Goal: Task Accomplishment & Management: Manage account settings

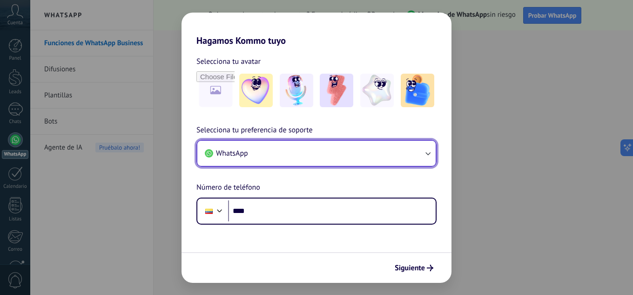
click at [319, 150] on button "WhatsApp" at bounding box center [316, 153] width 238 height 25
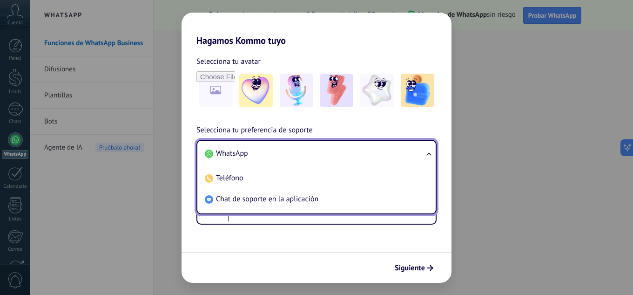
click at [506, 230] on div "Hagamos Kommo tuyo Selecciona tu avatar Selecciona tu preferencia de soporte Wh…" at bounding box center [316, 147] width 633 height 295
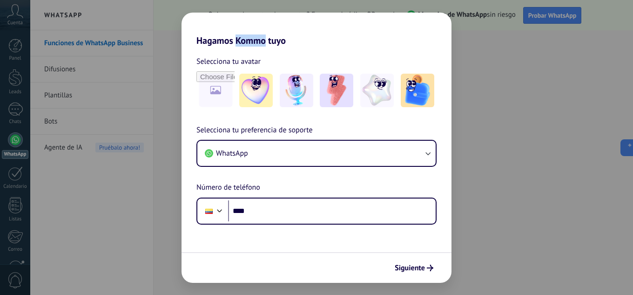
drag, startPoint x: 265, startPoint y: 42, endPoint x: 237, endPoint y: 41, distance: 28.9
click at [237, 41] on h2 "Hagamos Kommo tuyo" at bounding box center [317, 30] width 270 height 34
copy h2 "Kommo"
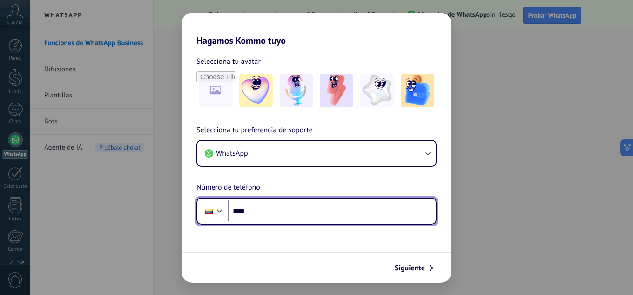
click at [286, 215] on input "****" at bounding box center [332, 210] width 208 height 21
click at [261, 209] on input "****" at bounding box center [332, 210] width 208 height 21
click at [280, 214] on input "****" at bounding box center [332, 210] width 208 height 21
type input "**********"
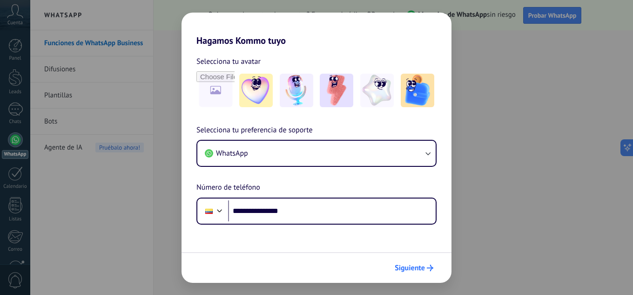
click at [425, 267] on span "Siguiente" at bounding box center [410, 267] width 30 height 7
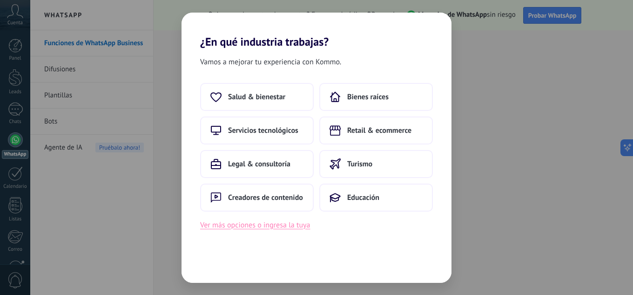
click at [251, 228] on button "Ver más opciones o ingresa la tuya" at bounding box center [255, 225] width 110 height 12
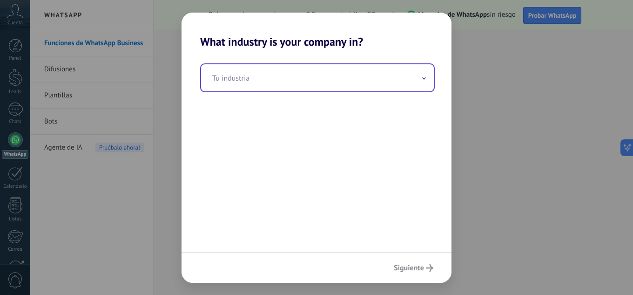
click at [275, 71] on input "text" at bounding box center [317, 77] width 233 height 27
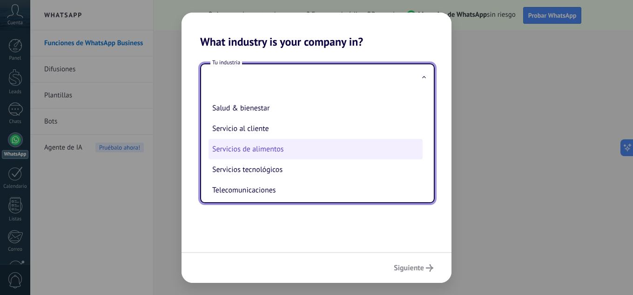
scroll to position [154, 0]
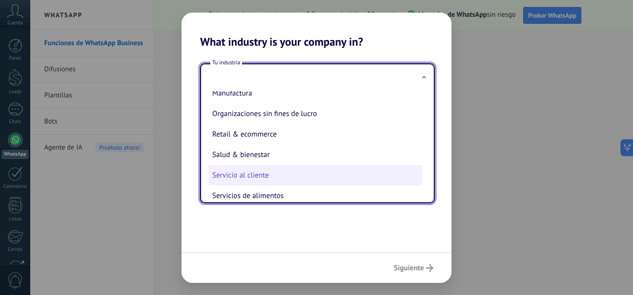
click at [273, 172] on li "Servicio al cliente" at bounding box center [316, 175] width 214 height 20
type input "**********"
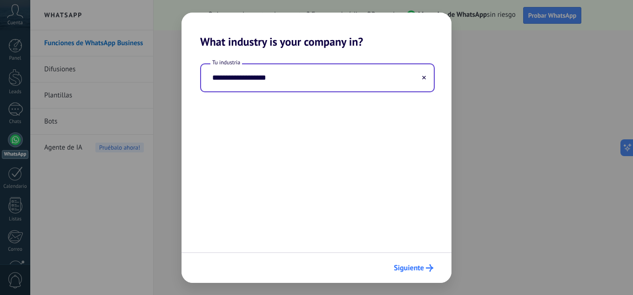
click at [419, 268] on span "Siguiente" at bounding box center [409, 267] width 30 height 7
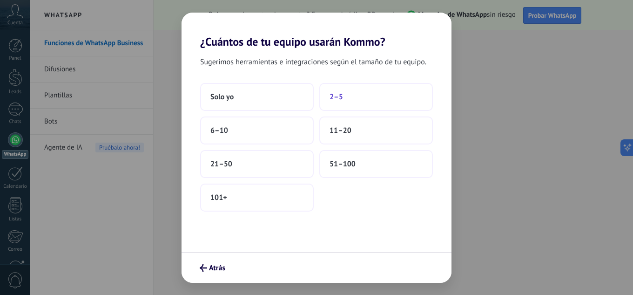
click at [361, 101] on button "2–5" at bounding box center [376, 97] width 114 height 28
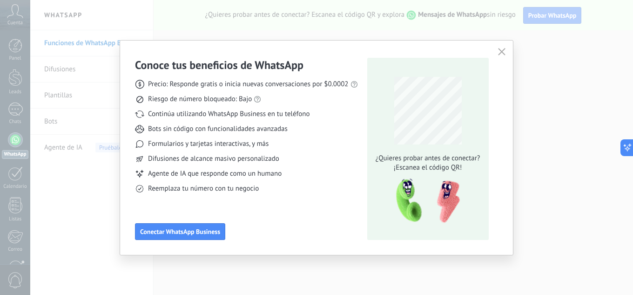
click at [501, 52] on use "button" at bounding box center [501, 51] width 7 height 7
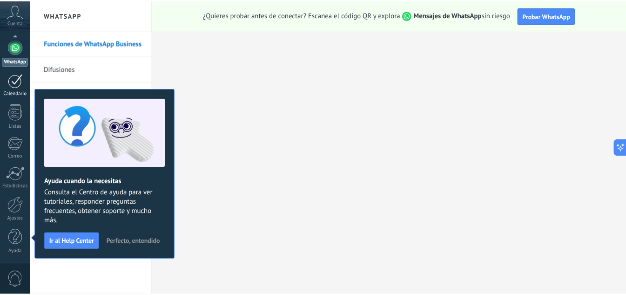
scroll to position [0, 0]
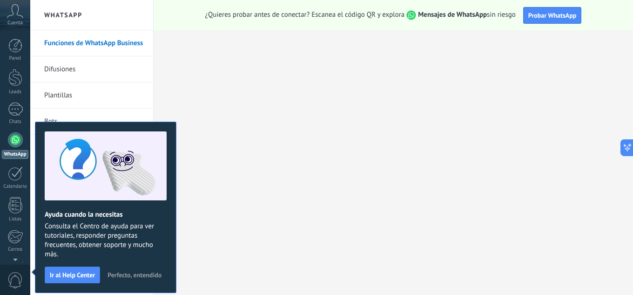
drag, startPoint x: 135, startPoint y: 277, endPoint x: 139, endPoint y: 270, distance: 7.1
click at [136, 276] on span "Perfecto, entendido" at bounding box center [135, 274] width 54 height 7
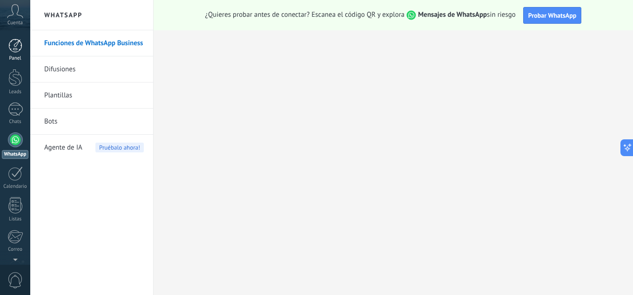
click at [18, 47] on div at bounding box center [15, 46] width 14 height 14
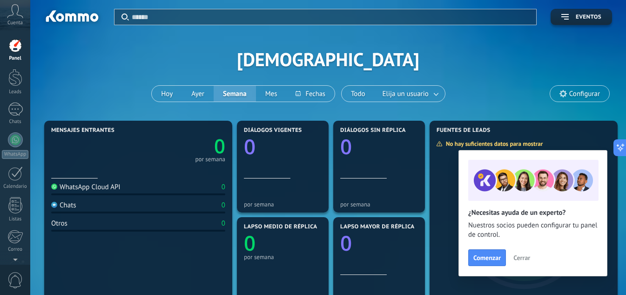
click at [578, 100] on span "Configurar" at bounding box center [579, 94] width 59 height 16
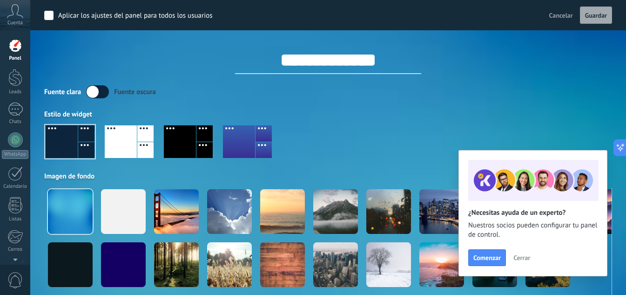
click at [527, 257] on span "Cerrar" at bounding box center [522, 257] width 17 height 7
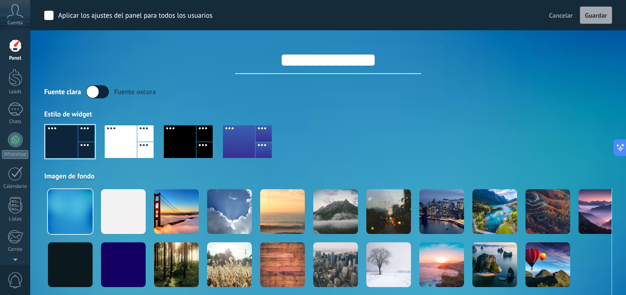
click at [163, 147] on div at bounding box center [328, 145] width 568 height 53
click at [174, 148] on div at bounding box center [180, 141] width 32 height 33
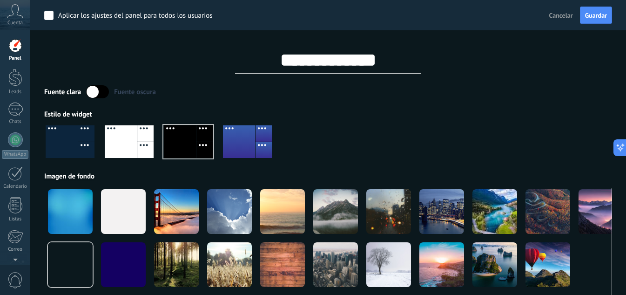
click at [327, 140] on div at bounding box center [328, 145] width 568 height 53
click at [101, 93] on label at bounding box center [97, 91] width 23 height 13
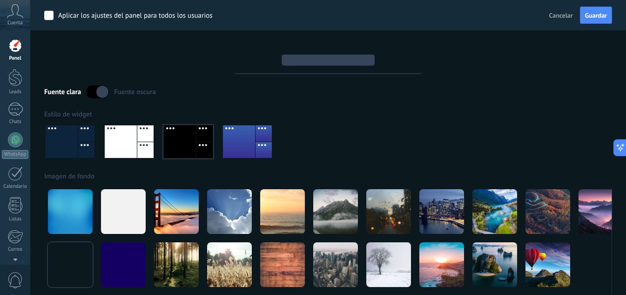
click at [101, 93] on label at bounding box center [97, 91] width 23 height 13
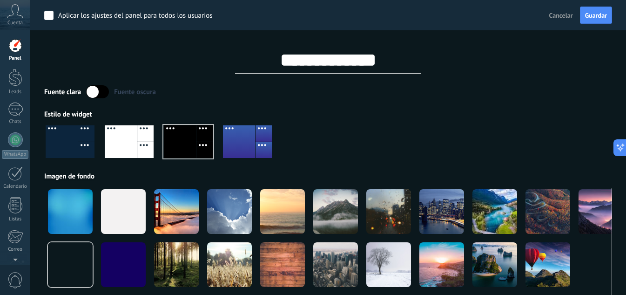
click at [101, 93] on label at bounding box center [97, 91] width 23 height 13
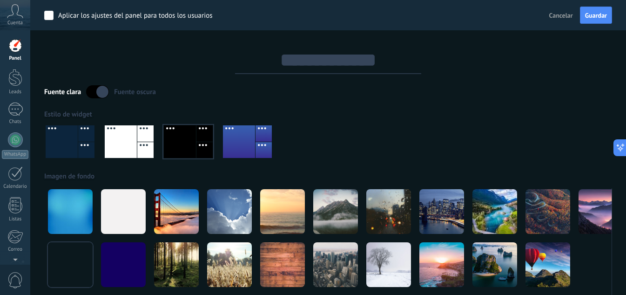
click at [426, 139] on div at bounding box center [328, 145] width 568 height 53
click at [596, 8] on button "Guardar" at bounding box center [596, 16] width 32 height 18
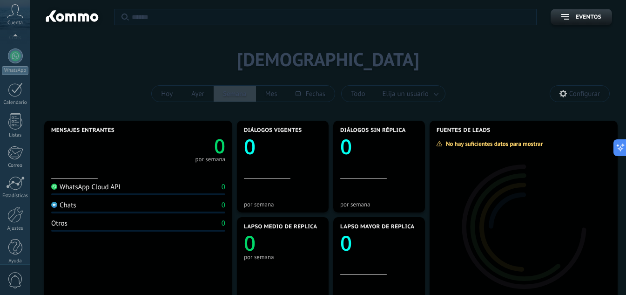
scroll to position [93, 0]
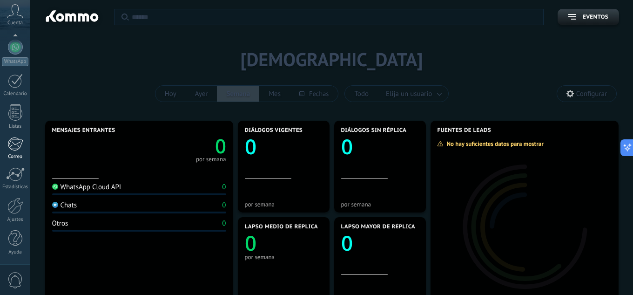
click at [16, 147] on div at bounding box center [14, 144] width 15 height 14
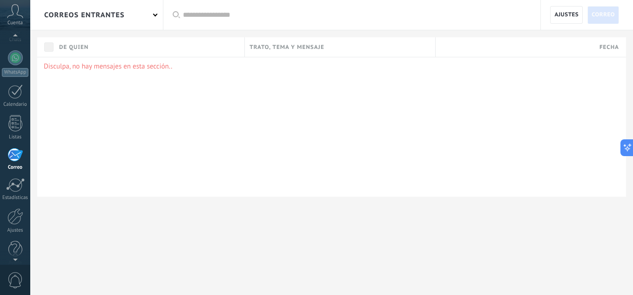
scroll to position [78, 0]
click at [20, 10] on icon at bounding box center [15, 11] width 16 height 14
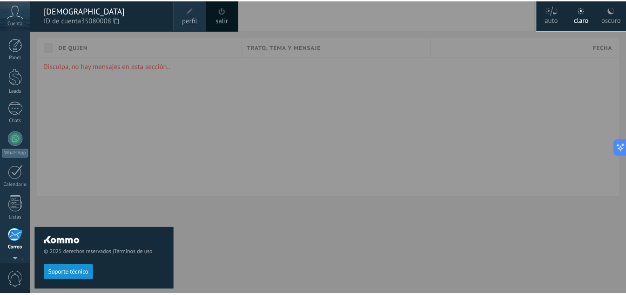
scroll to position [0, 0]
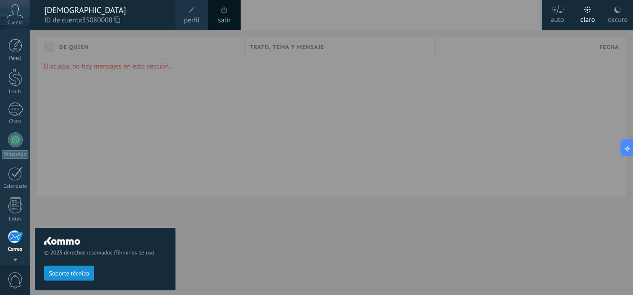
click at [16, 40] on div at bounding box center [15, 46] width 14 height 14
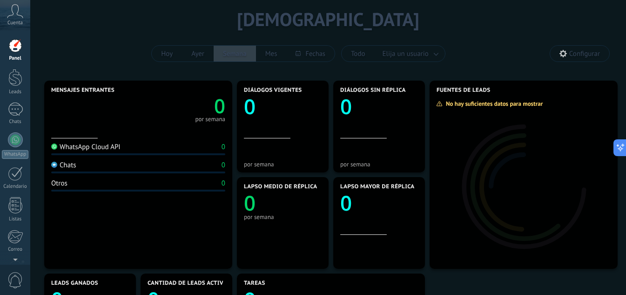
scroll to position [93, 0]
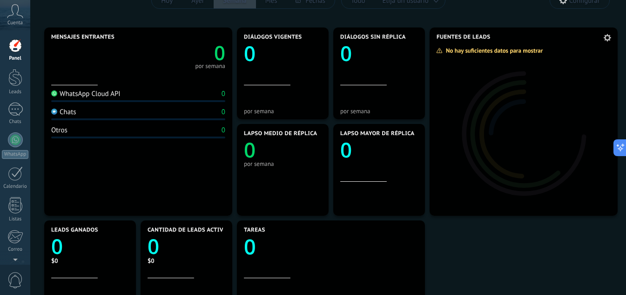
click at [520, 122] on div at bounding box center [524, 128] width 188 height 174
click at [609, 36] on use at bounding box center [607, 37] width 7 height 7
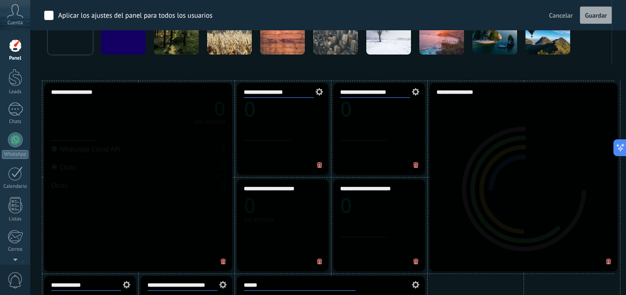
scroll to position [233, 0]
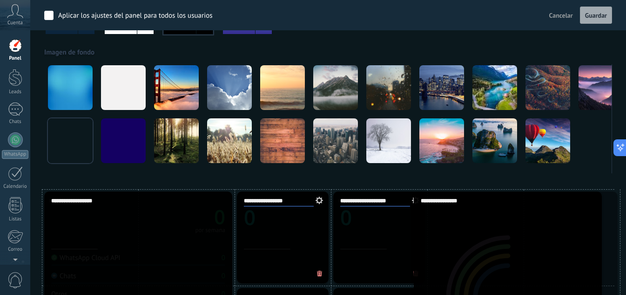
drag, startPoint x: 527, startPoint y: 274, endPoint x: 514, endPoint y: 225, distance: 51.3
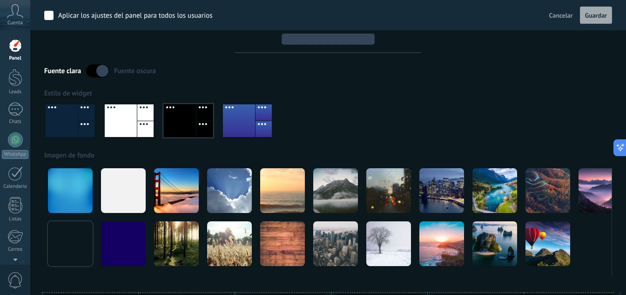
scroll to position [0, 0]
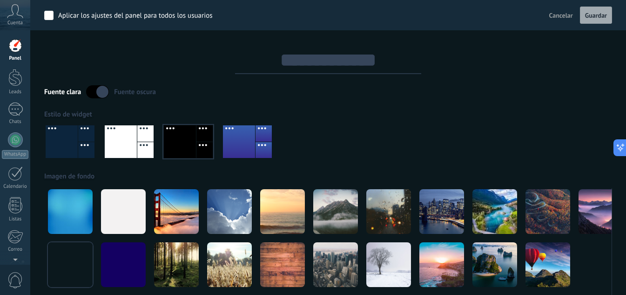
click at [366, 114] on div "Estilo de widget" at bounding box center [328, 114] width 568 height 9
click at [358, 139] on div at bounding box center [328, 145] width 568 height 53
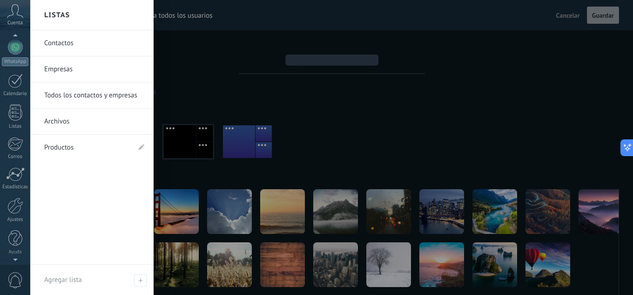
click at [92, 155] on link "Productos" at bounding box center [87, 148] width 86 height 26
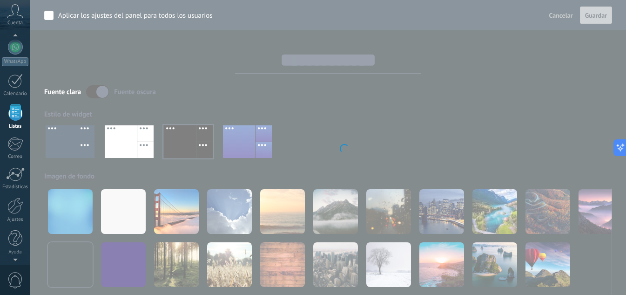
click at [96, 151] on body ".abccls-1,.abccls-2{fill-rule:evenodd}.abccls-2{fill:#fff} .abfcls-1{fill:none}…" at bounding box center [313, 147] width 626 height 295
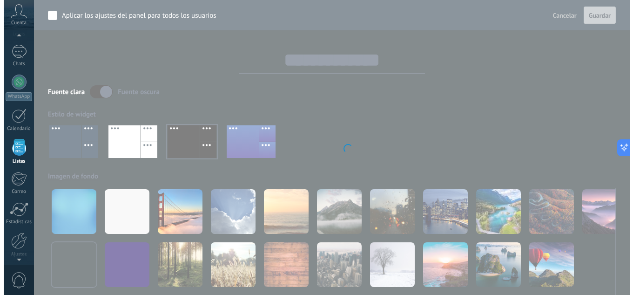
scroll to position [58, 0]
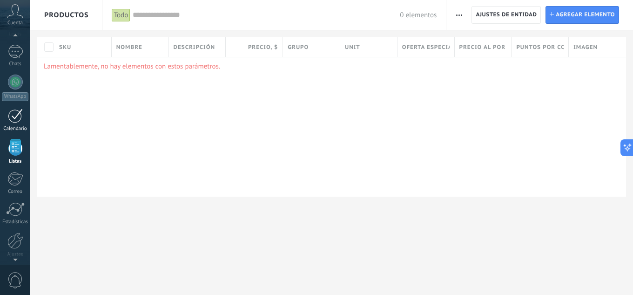
click at [14, 115] on div at bounding box center [15, 115] width 15 height 14
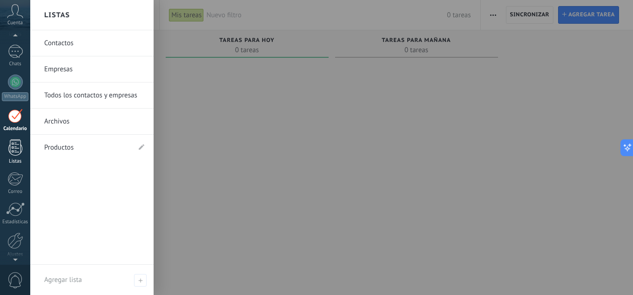
click at [21, 147] on div at bounding box center [15, 147] width 14 height 16
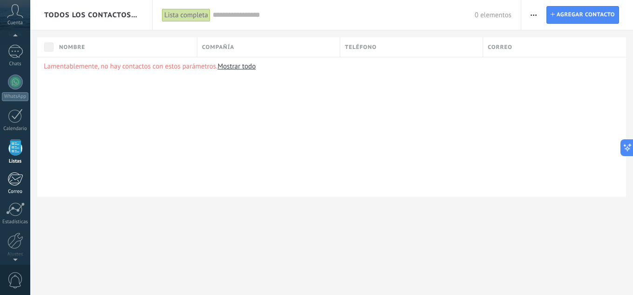
click at [18, 188] on link "Correo" at bounding box center [15, 183] width 30 height 23
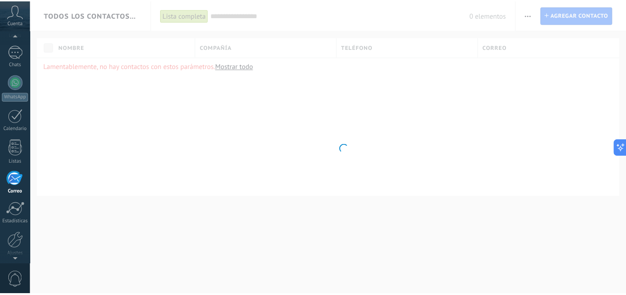
scroll to position [90, 0]
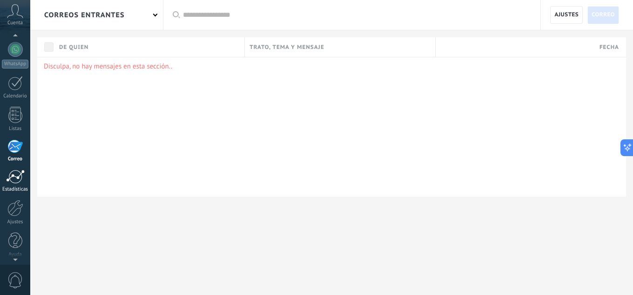
click at [25, 182] on link "Estadísticas" at bounding box center [15, 180] width 30 height 23
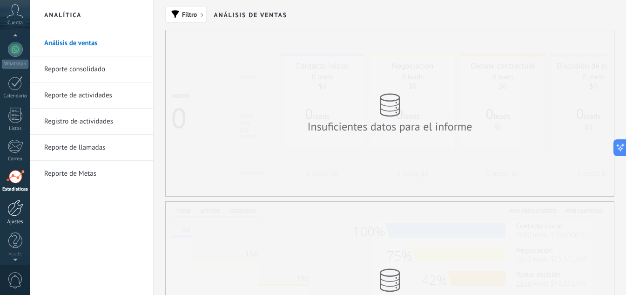
click at [15, 213] on div at bounding box center [15, 208] width 16 height 16
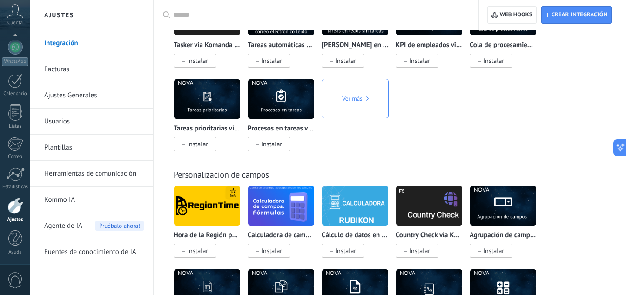
scroll to position [3957, 0]
